Goal: Transaction & Acquisition: Purchase product/service

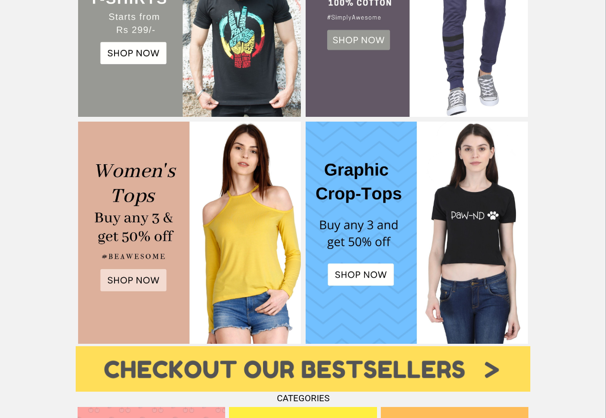
scroll to position [345, 0]
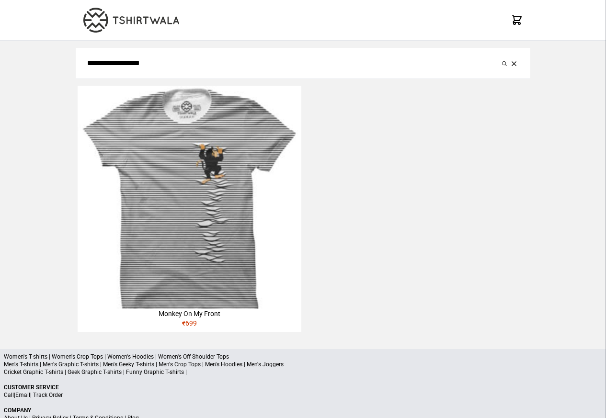
type input "**********"
click at [500, 57] on button "submit" at bounding box center [505, 62] width 10 height 11
click at [214, 124] on img at bounding box center [189, 197] width 223 height 223
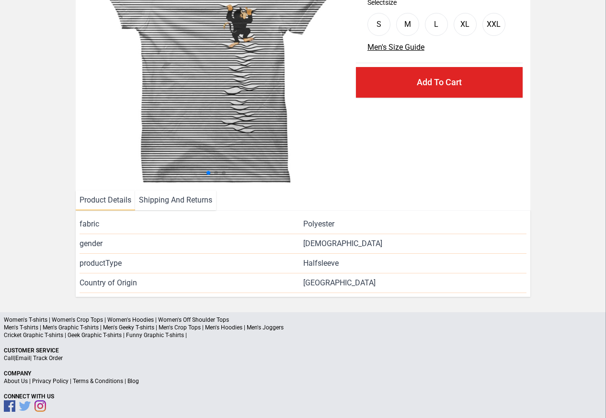
scroll to position [116, 0]
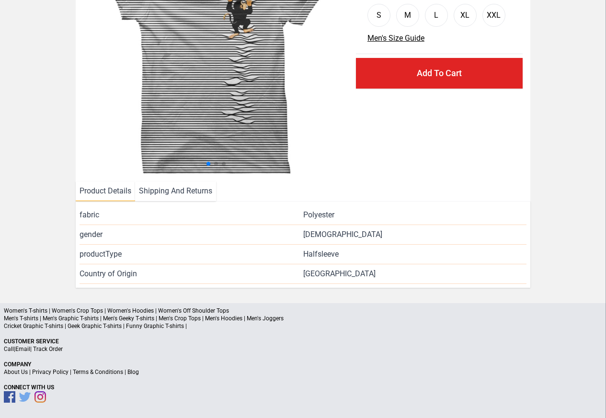
click at [163, 191] on li "Shipping And Returns" at bounding box center [175, 192] width 81 height 20
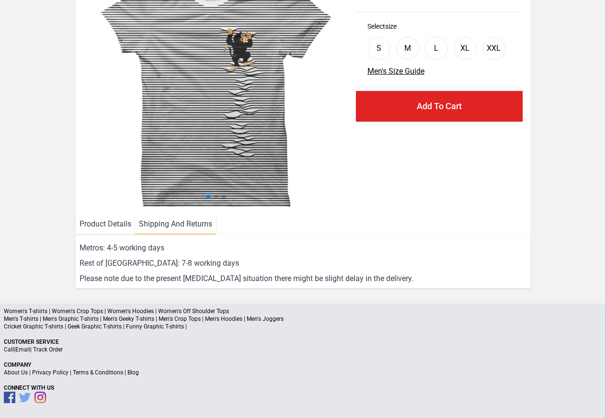
click at [98, 225] on li "Product Details" at bounding box center [105, 225] width 59 height 20
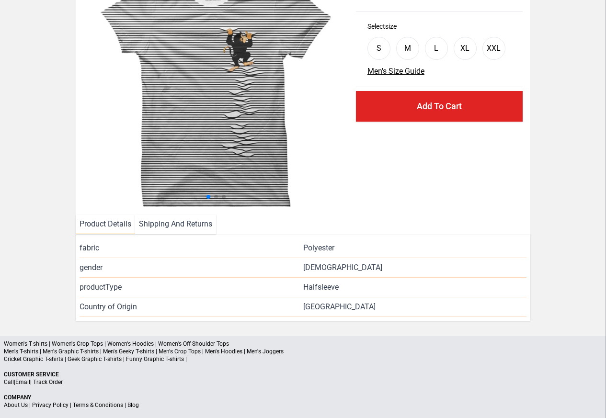
scroll to position [116, 0]
